Goal: Task Accomplishment & Management: Use online tool/utility

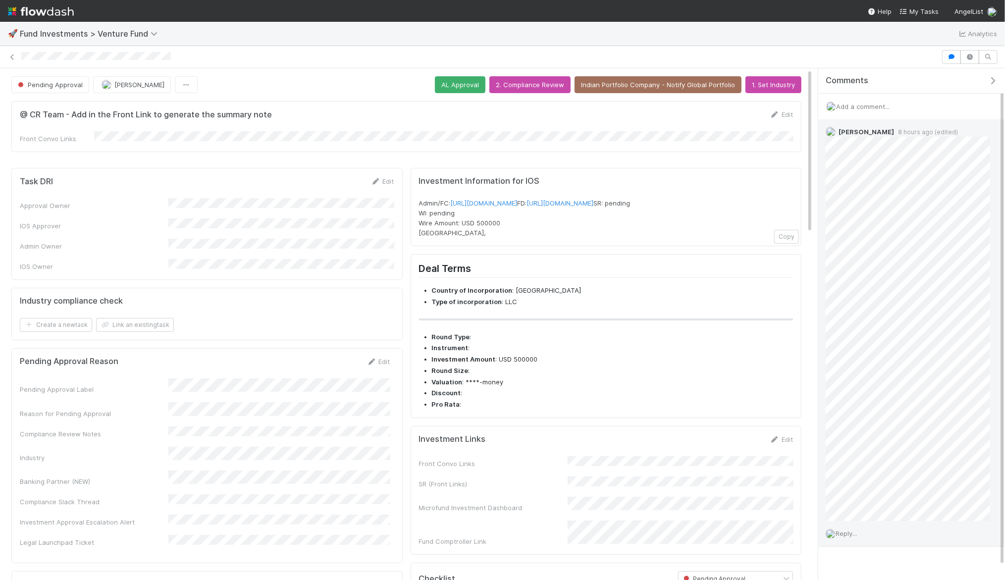
click at [995, 326] on div "Ali Al Khatib 8 hours ago (edited)" at bounding box center [907, 320] width 179 height 402
click at [1004, 333] on html "🚀 Fund Investments > Venture Fund Analytics Pending Approval Jack Plank AL Appr…" at bounding box center [502, 290] width 1005 height 580
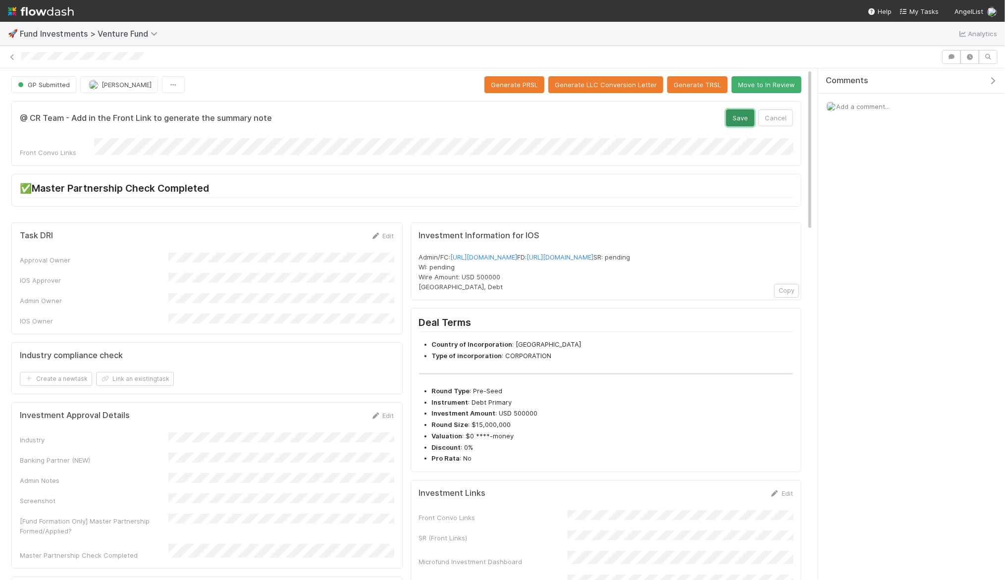
click at [730, 113] on button "Save" at bounding box center [740, 117] width 28 height 17
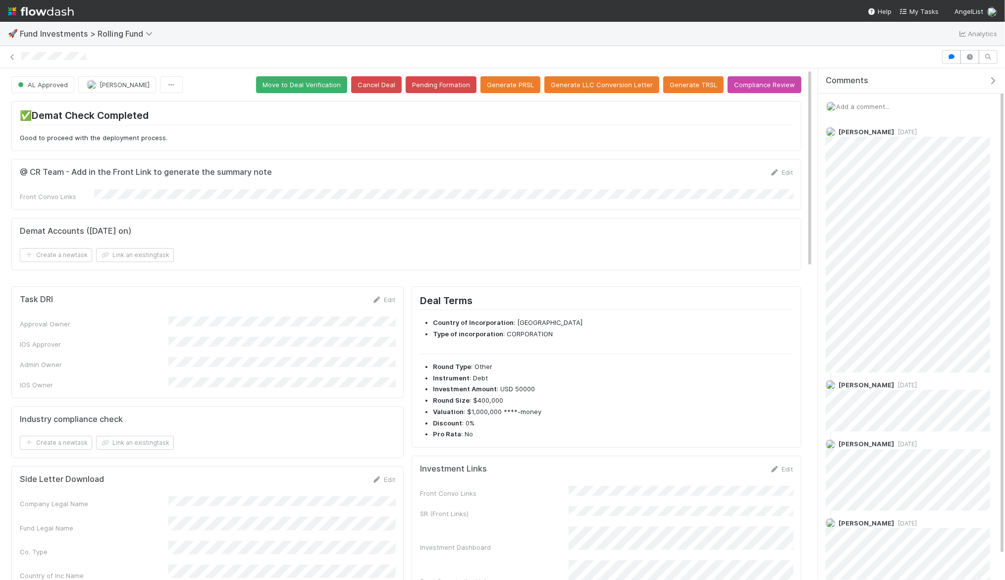
click at [112, 198] on div "@ CR Team - Add in the Front Link to generate the summary note Edit Front Convo…" at bounding box center [406, 184] width 790 height 51
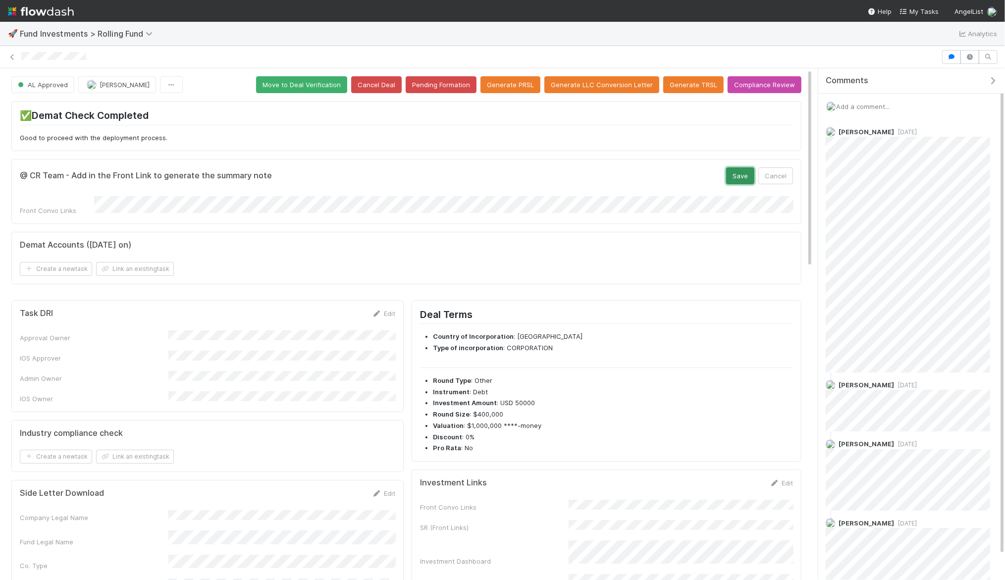
click at [746, 171] on button "Save" at bounding box center [740, 175] width 28 height 17
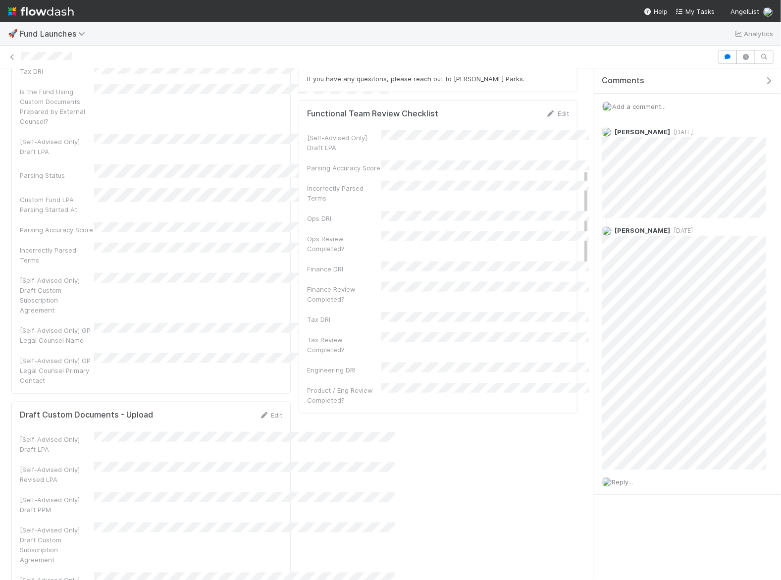
scroll to position [520, 0]
